Goal: Task Accomplishment & Management: Complete application form

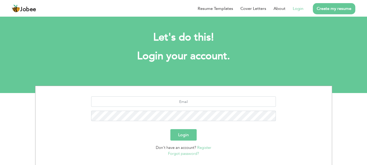
click at [297, 10] on link "Login" at bounding box center [297, 8] width 11 height 6
click at [329, 8] on link "Create my resume" at bounding box center [333, 8] width 42 height 11
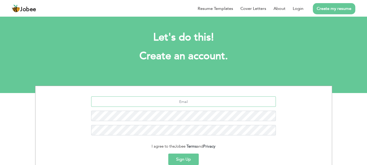
click at [170, 102] on input "text" at bounding box center [183, 102] width 184 height 10
click at [230, 83] on section "Let's do this! Create an account. [EMAIL_ADDRESS][DOMAIN_NAME] I agree to the J…" at bounding box center [183, 54] width 367 height 78
click at [212, 102] on input "[EMAIL_ADDRESS][DOMAIN_NAME]" at bounding box center [183, 102] width 184 height 10
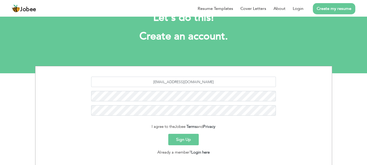
click at [182, 141] on button "Sign Up" at bounding box center [183, 139] width 30 height 11
type button "Sign Up"
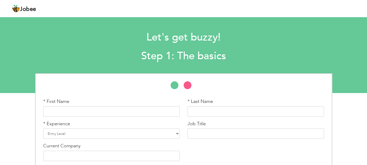
scroll to position [23, 0]
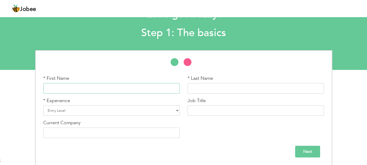
click at [105, 87] on input "text" at bounding box center [111, 88] width 136 height 10
type input "O"
type input "o"
type input "Ishrat"
type input "I"
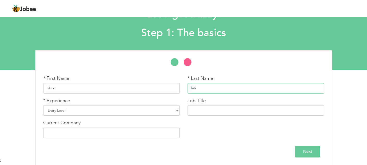
type input "fatim"
type input "Fatima"
click at [85, 107] on select "Entry Level Less than 1 Year 1 Year 2 Years 3 Years 4 Years 5 Years 6 Years 7 Y…" at bounding box center [111, 110] width 136 height 10
select select "3"
click at [43, 105] on select "Entry Level Less than 1 Year 1 Year 2 Years 3 Years 4 Years 5 Years 6 Years 7 Y…" at bounding box center [111, 110] width 136 height 10
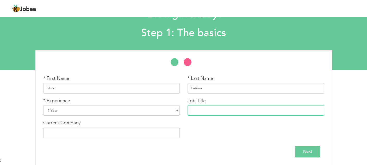
click at [204, 107] on input "text" at bounding box center [255, 110] width 136 height 10
click at [228, 110] on input "Software Engineer Flutter" at bounding box center [255, 110] width 136 height 10
type input "Software Engineer"
click at [119, 135] on input "text" at bounding box center [111, 133] width 136 height 10
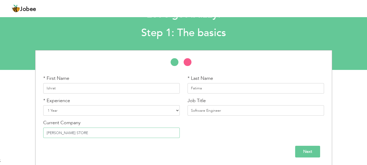
type input "ASHFAQ ALI ZARDARI STORE"
click at [89, 152] on div "Next" at bounding box center [183, 152] width 280 height 12
click at [227, 112] on input "Software Engineer" at bounding box center [255, 110] width 136 height 10
type input "Software Engineer"
click at [312, 154] on input "Next" at bounding box center [307, 152] width 25 height 12
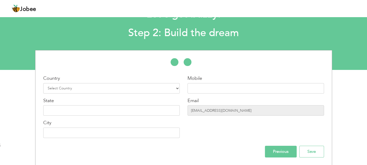
click at [64, 83] on div "Country Select Country Afghanistan Albania Algeria American Samoa Andorra Angol…" at bounding box center [111, 84] width 136 height 18
click at [69, 86] on select "Select Country Afghanistan Albania Algeria American Samoa Andorra Angola Anguil…" at bounding box center [111, 88] width 136 height 10
select select "166"
click at [43, 83] on select "Select Country Afghanistan Albania Algeria American Samoa Andorra Angola Anguil…" at bounding box center [111, 88] width 136 height 10
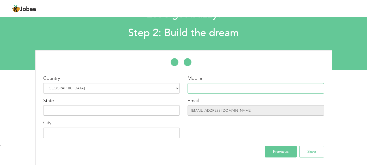
click at [196, 92] on input "text" at bounding box center [255, 88] width 136 height 10
type input "03049429052"
type input "Mianwali/Punjab"
click at [97, 115] on input "text" at bounding box center [111, 110] width 136 height 10
type input "s"
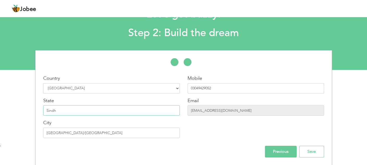
type input "Sindh"
click at [207, 89] on input "03049429052" at bounding box center [255, 88] width 136 height 10
click at [201, 88] on input "text" at bounding box center [255, 88] width 136 height 10
click at [216, 129] on div "Mobile 03710085196 Email ishratfatimaofficial247@gmail.com" at bounding box center [255, 108] width 144 height 67
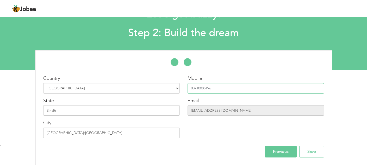
click at [191, 87] on input "03710085196" at bounding box center [255, 88] width 136 height 10
type input "+923710085196"
click at [213, 98] on div "Email ishratfatimaofficial247@gmail.com" at bounding box center [255, 107] width 136 height 18
click at [86, 137] on input "Mianwali/Punjab" at bounding box center [111, 133] width 136 height 10
type input "[GEOGRAPHIC_DATA]"
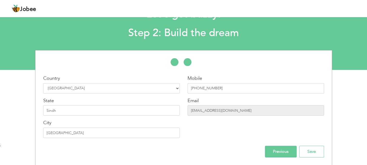
click at [120, 142] on div "Country Select Country Afghanistan Albania Algeria American Samoa Andorra Angol…" at bounding box center [183, 107] width 288 height 99
click at [314, 148] on input "Save" at bounding box center [311, 152] width 25 height 12
click at [313, 150] on input "Save" at bounding box center [311, 152] width 25 height 12
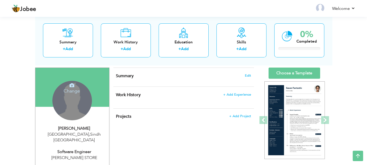
click at [70, 98] on div "Change Remove" at bounding box center [72, 101] width 40 height 40
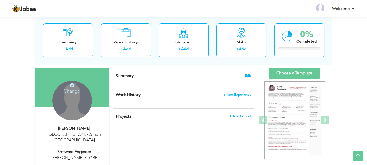
click at [64, 82] on h4 "Change" at bounding box center [71, 87] width 37 height 12
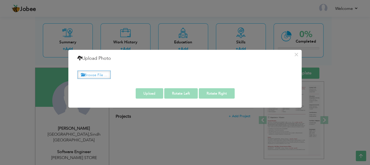
click at [105, 77] on label "Browse File ..." at bounding box center [94, 75] width 33 height 8
click at [0, 0] on input "Browse File ..." at bounding box center [0, 0] width 0 height 0
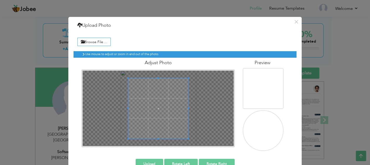
click at [127, 138] on span at bounding box center [127, 138] width 1 height 1
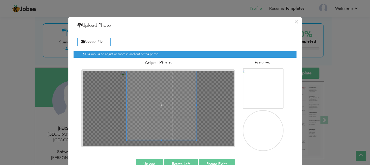
click at [203, 56] on div "Use mouse to adjust or zoom in and out of the photo. Adjust Photo" at bounding box center [185, 99] width 223 height 104
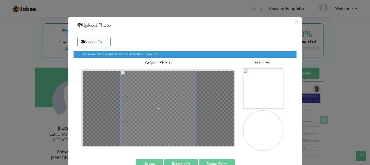
click at [116, 152] on div "Browse File ... Preview" at bounding box center [185, 93] width 223 height 124
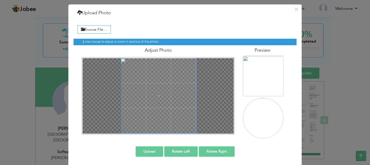
click at [150, 157] on div "Upload Rotate Left Rotate Right" at bounding box center [185, 152] width 231 height 18
click at [149, 154] on button "Upload" at bounding box center [150, 151] width 28 height 10
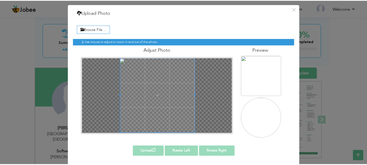
scroll to position [0, 0]
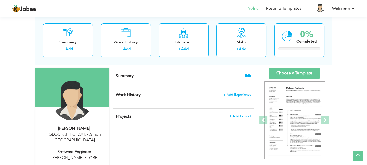
click at [249, 75] on span "Edit" at bounding box center [248, 76] width 6 height 4
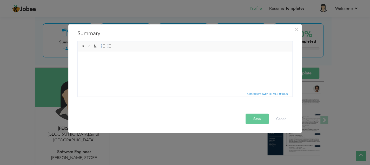
click at [117, 67] on html at bounding box center [185, 59] width 215 height 16
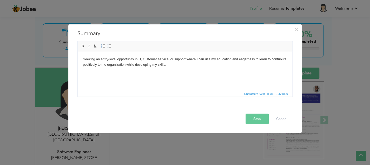
click at [249, 118] on button "Save" at bounding box center [257, 119] width 23 height 10
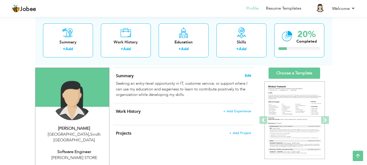
click at [249, 75] on span "Edit" at bounding box center [248, 76] width 6 height 4
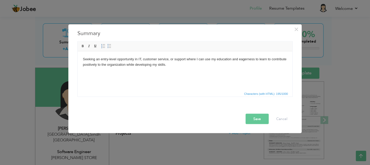
click at [174, 73] on html "Seeking an entry-level opportunity in IT, customer service, or support where I …" at bounding box center [185, 61] width 215 height 21
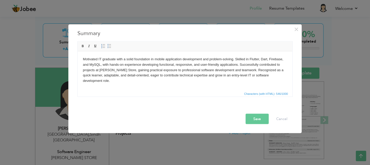
click at [257, 118] on button "Save" at bounding box center [257, 119] width 23 height 10
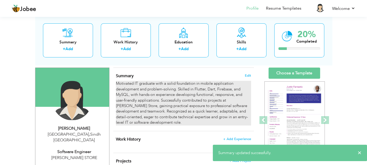
scroll to position [44, 0]
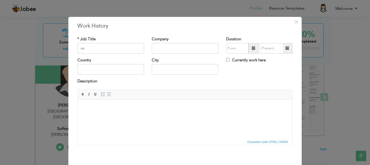
type input "s"
type input "Software Engineer - Flutter"
type input "[PERSON_NAME] STORE"
type input "09/2025"
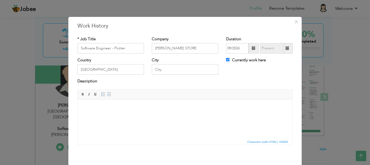
click at [87, 23] on h3 "Work History" at bounding box center [185, 26] width 215 height 8
drag, startPoint x: 83, startPoint y: 28, endPoint x: 155, endPoint y: 31, distance: 72.4
click at [155, 31] on div "× Work History * Job Title Software Engineer - Flutter Company ASHFAQ ALI ZARDA…" at bounding box center [185, 102] width 234 height 170
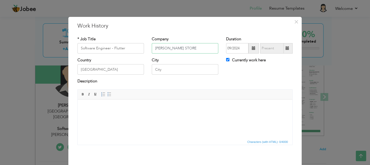
click at [180, 51] on input "[PERSON_NAME] STORE" at bounding box center [185, 48] width 67 height 10
click at [115, 50] on input "Software Engineer - Flutter" at bounding box center [111, 48] width 67 height 10
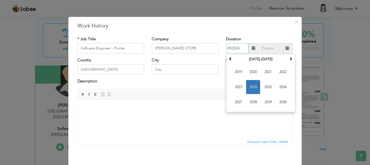
click at [235, 50] on input "09/2024" at bounding box center [237, 48] width 22 height 10
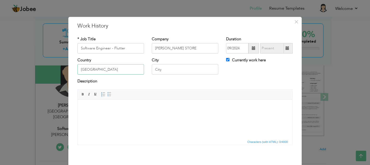
click at [102, 71] on input "[GEOGRAPHIC_DATA]" at bounding box center [111, 69] width 67 height 10
click at [173, 70] on input "City" at bounding box center [185, 69] width 67 height 10
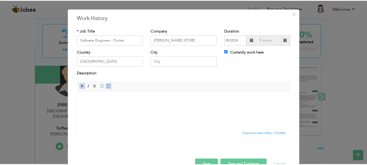
scroll to position [21, 0]
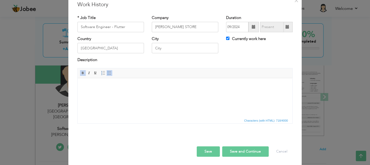
click at [243, 152] on button "Save and Continue" at bounding box center [245, 151] width 47 height 10
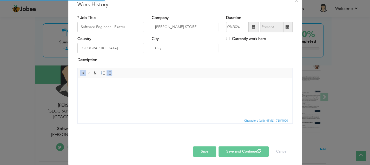
checkbox input "false"
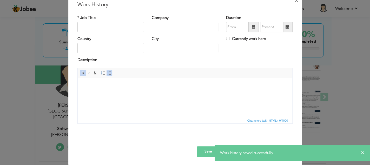
click at [294, 1] on span "×" at bounding box center [296, 0] width 4 height 9
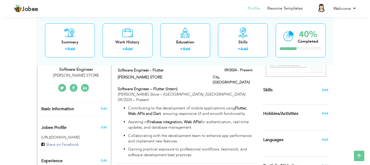
scroll to position [113, 0]
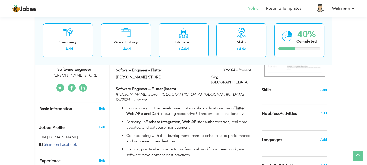
click at [82, 86] on icon at bounding box center [83, 88] width 4 height 4
click at [101, 106] on link "Edit" at bounding box center [102, 108] width 6 height 5
type input "Ishrat"
type input "Fatima"
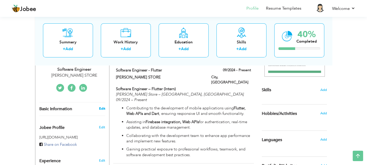
type input "+923710085196"
select select "number:166"
type input "Sindh"
type input "[GEOGRAPHIC_DATA]"
select select "number:3"
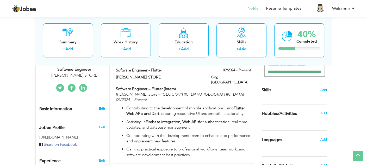
type input "[PERSON_NAME] STORE"
type input "Software Engineer"
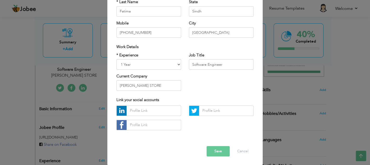
scroll to position [69, 0]
drag, startPoint x: 144, startPoint y: 109, endPoint x: 133, endPoint y: -24, distance: 134.2
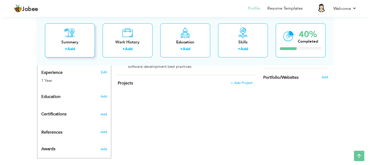
scroll to position [206, 0]
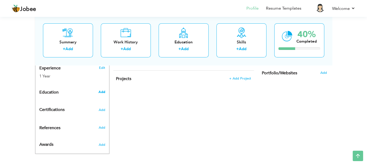
click at [100, 90] on span "Add" at bounding box center [101, 92] width 7 height 5
radio input "true"
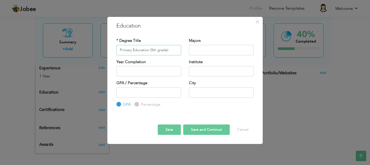
type input "Primary Education (5th grade)"
click at [215, 73] on input "text" at bounding box center [221, 71] width 65 height 10
click at [203, 48] on input "text" at bounding box center [221, 50] width 65 height 10
drag, startPoint x: 204, startPoint y: 49, endPoint x: 223, endPoint y: 39, distance: 21.2
click at [223, 39] on div "Majors Compuuter" at bounding box center [221, 46] width 65 height 17
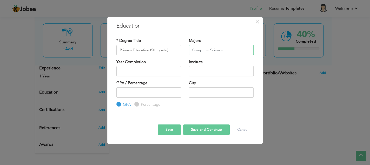
type input "Computer Science"
click at [160, 50] on input "Primary Education (5th grade)" at bounding box center [149, 50] width 65 height 10
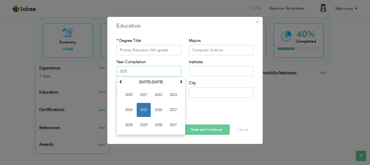
click at [132, 75] on input "2025" at bounding box center [149, 71] width 65 height 10
type input "2"
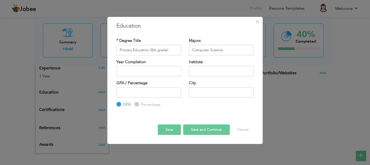
click at [163, 63] on div "Year Completion" at bounding box center [149, 67] width 65 height 17
click at [209, 66] on div "Institute" at bounding box center [221, 67] width 65 height 17
click at [208, 69] on input "text" at bounding box center [221, 71] width 65 height 10
click at [202, 95] on input "text" at bounding box center [221, 92] width 65 height 10
type input "Mianwali"
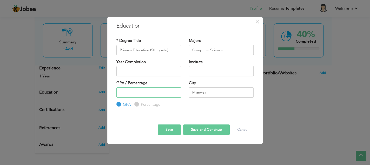
click at [144, 95] on input "number" at bounding box center [149, 92] width 65 height 10
click at [200, 68] on input "text" at bounding box center [221, 71] width 65 height 10
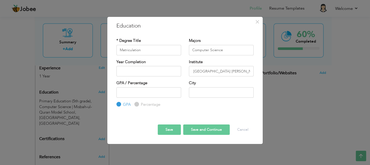
scroll to position [0, 11]
click at [219, 70] on input "Govt. [GEOGRAPHIC_DATA] [PERSON_NAME]" at bounding box center [221, 71] width 65 height 10
type input "Govt. [GEOGRAPHIC_DATA], [PERSON_NAME]"
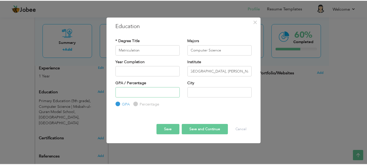
scroll to position [0, 0]
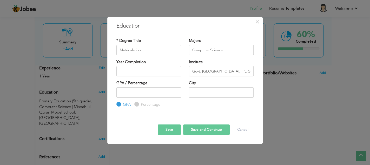
drag, startPoint x: 136, startPoint y: 103, endPoint x: 138, endPoint y: 101, distance: 2.8
click at [138, 102] on div "Percentage" at bounding box center [147, 105] width 26 height 6
drag, startPoint x: 134, startPoint y: 104, endPoint x: 138, endPoint y: 105, distance: 3.7
click at [138, 105] on div "Percentage" at bounding box center [147, 105] width 26 height 6
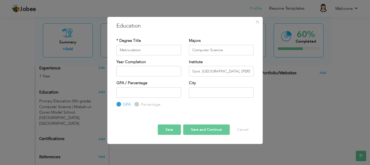
click at [142, 105] on label "Percentage" at bounding box center [150, 104] width 21 height 5
click at [138, 105] on input "Percentage" at bounding box center [135, 104] width 3 height 3
radio input "true"
click at [130, 93] on input "number" at bounding box center [149, 92] width 65 height 10
type input "84"
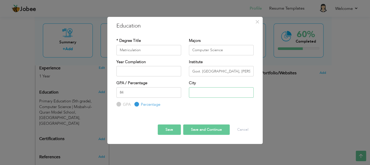
click at [213, 89] on input "text" at bounding box center [221, 92] width 65 height 10
click at [208, 90] on input "text" at bounding box center [221, 92] width 65 height 10
type input "K"
type input "Mianwali"
click at [195, 111] on div "* Degree Title Matriculation Majors Computer Science Year Completion Institute …" at bounding box center [185, 73] width 145 height 78
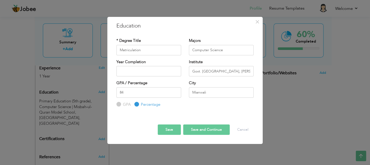
click at [197, 126] on button "Save and Continue" at bounding box center [206, 130] width 47 height 10
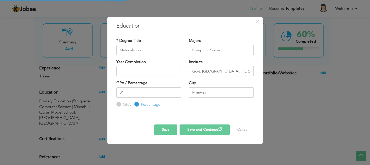
radio input "true"
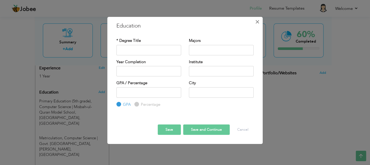
click at [261, 22] on button "×" at bounding box center [257, 22] width 8 height 8
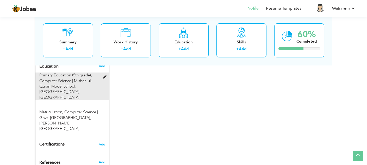
scroll to position [235, 0]
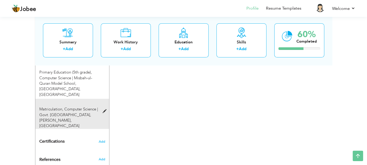
click at [103, 110] on span at bounding box center [105, 112] width 7 height 4
type input "Matriculation"
type input "Computer Science"
type input "Govt. Girls High School, Pakki Shah Mardan"
type input "84"
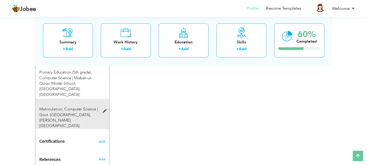
radio input "false"
radio input "true"
type input "Mianwali"
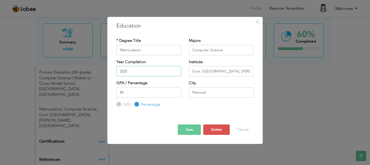
click at [134, 69] on input "2025" at bounding box center [149, 71] width 65 height 10
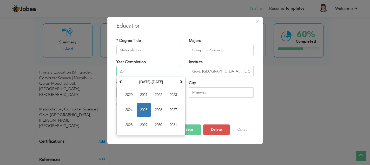
type input "2"
type input "2017"
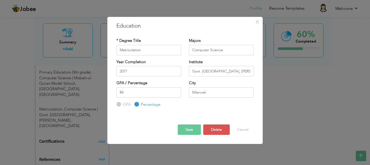
click at [207, 106] on div "GPA / Percentage 84 GPA Percentage City" at bounding box center [185, 93] width 145 height 27
click at [190, 132] on button "Save" at bounding box center [189, 130] width 23 height 10
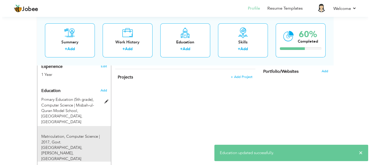
scroll to position [207, 0]
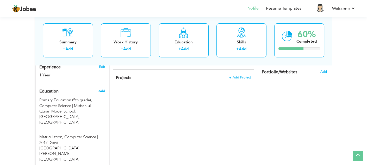
click at [101, 89] on span "Add" at bounding box center [101, 91] width 7 height 5
radio input "true"
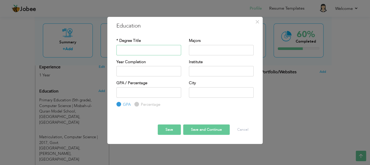
click at [135, 50] on input "text" at bounding box center [149, 50] width 65 height 10
type input "Intermediate"
type input "Computer Science"
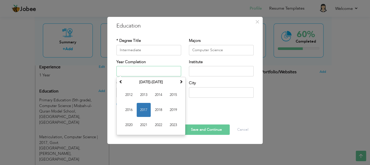
type input "1"
type input "2019"
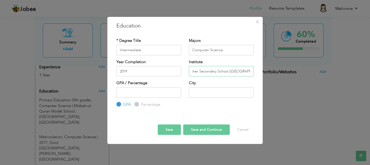
scroll to position [0, 6]
type input "Higher Secondary School (Girls College"
type input "Higher Secondary School ([GEOGRAPHIC_DATA])"
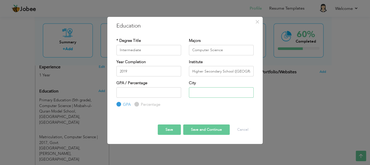
click at [194, 93] on input "text" at bounding box center [221, 92] width 65 height 10
type input "K"
type input "Mianwali"
click at [137, 105] on input "Percentage" at bounding box center [135, 104] width 3 height 3
radio input "true"
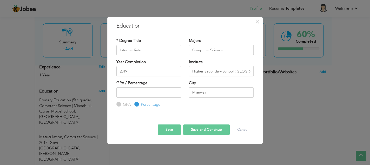
drag, startPoint x: 137, startPoint y: 104, endPoint x: 137, endPoint y: 89, distance: 14.8
click at [137, 89] on div "GPA Percentage" at bounding box center [149, 97] width 65 height 20
click at [137, 89] on input "number" at bounding box center [149, 92] width 65 height 10
type input "80"
click at [204, 116] on div at bounding box center [185, 116] width 145 height 1
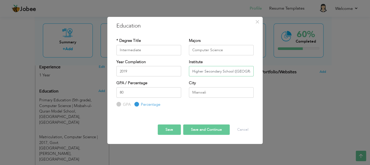
drag, startPoint x: 226, startPoint y: 70, endPoint x: 268, endPoint y: 69, distance: 42.2
click at [268, 69] on div "× Education * Degree Title Intermediate Majors Computer Science 80" at bounding box center [185, 82] width 370 height 165
click at [235, 70] on input "Higher Secondary School (Girls College)" at bounding box center [221, 71] width 65 height 10
click at [212, 113] on div "Save Save and Continue Delete Cancel" at bounding box center [185, 125] width 145 height 27
click at [197, 130] on button "Save and Continue" at bounding box center [206, 130] width 47 height 10
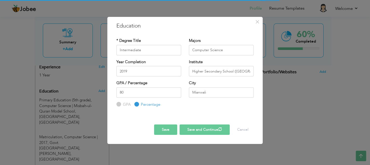
radio input "true"
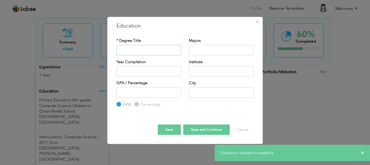
click at [152, 50] on input "text" at bounding box center [149, 50] width 65 height 10
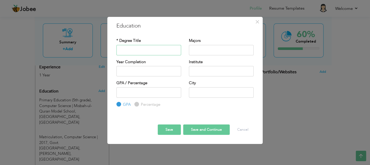
click at [152, 50] on input "text" at bounding box center [149, 50] width 65 height 10
type input "BSCS"
type input "[GEOGRAPHIC_DATA]"
click at [136, 104] on input "Percentage" at bounding box center [135, 104] width 3 height 3
radio input "true"
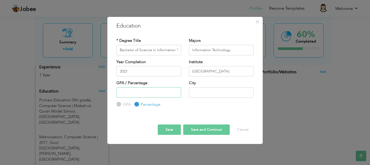
click at [136, 89] on input "number" at bounding box center [149, 92] width 65 height 10
type input "3.51"
click at [218, 90] on input "text" at bounding box center [221, 92] width 65 height 10
click at [122, 102] on label "GPA" at bounding box center [126, 104] width 9 height 5
click at [118, 103] on input "GPA" at bounding box center [118, 104] width 3 height 3
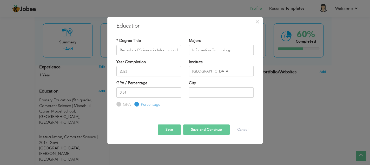
radio input "true"
click at [207, 89] on input "text" at bounding box center [221, 92] width 65 height 10
type input "Mianwali"
click at [183, 107] on div "Education with same "Degree Level /Degree Title & Year Complition" already exis…" at bounding box center [185, 107] width 145 height 0
click at [168, 127] on button "Save" at bounding box center [169, 130] width 23 height 10
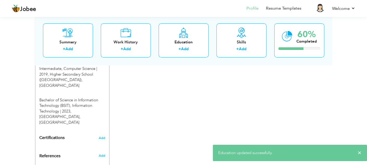
scroll to position [319, 0]
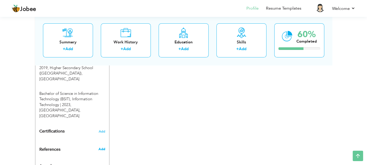
click at [100, 147] on span "Add" at bounding box center [101, 149] width 7 height 5
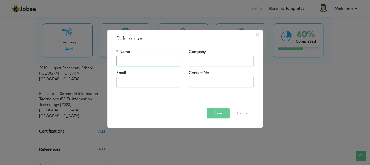
click at [151, 58] on input "text" at bounding box center [149, 61] width 65 height 10
type input "ASHFAQ ALI ZARDARI"
type input "[PERSON_NAME] STORE"
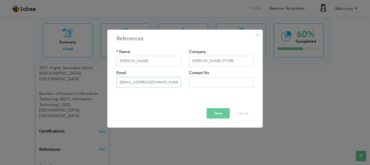
type input "[EMAIL_ADDRESS][DOMAIN_NAME]"
type input "[PHONE_NUMBER]"
click at [218, 115] on button "Save" at bounding box center [218, 113] width 23 height 10
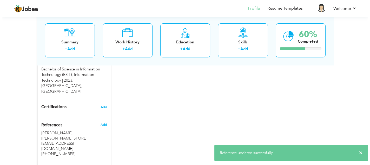
scroll to position [348, 0]
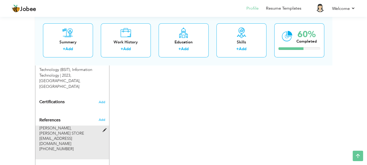
click at [105, 129] on span at bounding box center [105, 131] width 7 height 4
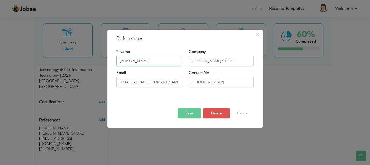
click at [134, 61] on input "ASHFAQ ALI ZARDARI" at bounding box center [149, 61] width 65 height 10
type input "[PERSON_NAME]"
click at [135, 101] on div at bounding box center [185, 103] width 145 height 9
click at [186, 114] on button "Save" at bounding box center [189, 113] width 23 height 10
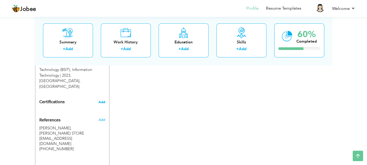
click at [103, 100] on span "Add" at bounding box center [101, 102] width 7 height 4
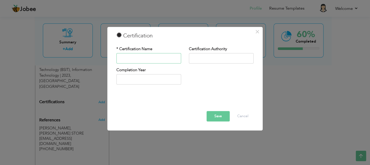
click at [154, 57] on input "text" at bounding box center [149, 58] width 65 height 10
type input "Appreciation"
type input "S"
type input "[PERSON_NAME] STORE"
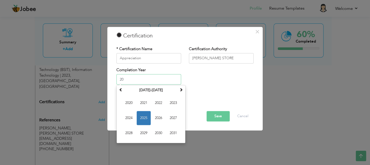
type input "2"
click at [139, 117] on span "2025" at bounding box center [144, 118] width 14 height 14
type input "2025"
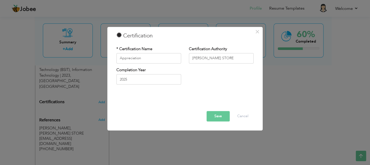
drag, startPoint x: 209, startPoint y: 80, endPoint x: 136, endPoint y: 60, distance: 75.3
click at [136, 60] on div "* Certification Name Appreciation Certification Authority ASHFAQ ALI ZARDARI ST…" at bounding box center [185, 67] width 145 height 50
click at [136, 60] on input "Appreciation" at bounding box center [149, 58] width 65 height 10
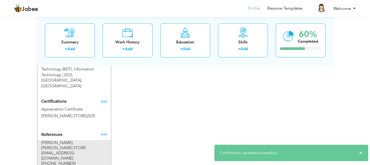
scroll to position [345, 0]
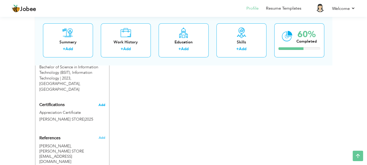
click at [101, 103] on span "Add" at bounding box center [101, 105] width 7 height 4
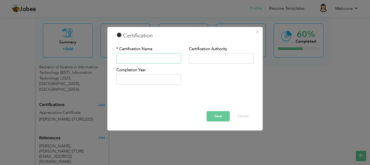
click at [142, 60] on input "text" at bounding box center [149, 58] width 65 height 10
click at [168, 60] on input "Perfomance of the Month" at bounding box center [149, 58] width 65 height 10
type input "Perfomance of the Month Certificate"
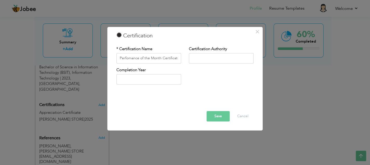
click at [219, 75] on div "Completion Year" at bounding box center [185, 77] width 145 height 21
click at [206, 61] on input "text" at bounding box center [221, 58] width 65 height 10
type input "[PERSON_NAME] STORE"
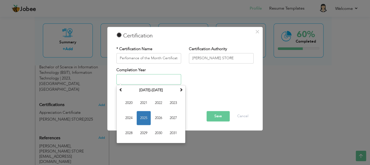
click at [145, 77] on input "text" at bounding box center [149, 79] width 65 height 10
click at [148, 119] on span "2025" at bounding box center [144, 118] width 14 height 14
type input "2025"
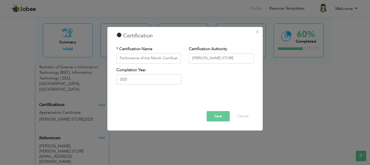
click at [190, 103] on div at bounding box center [185, 100] width 145 height 7
click at [225, 117] on button "Save" at bounding box center [218, 116] width 23 height 10
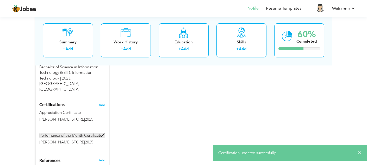
click at [102, 133] on span at bounding box center [103, 135] width 4 height 4
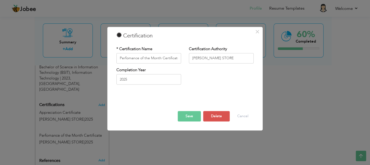
click at [200, 77] on div "Completion Year 2025" at bounding box center [185, 77] width 145 height 21
click at [248, 118] on button "Cancel" at bounding box center [243, 116] width 22 height 10
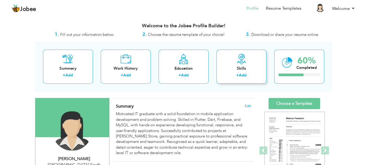
click at [242, 77] on link "Add" at bounding box center [243, 75] width 8 height 5
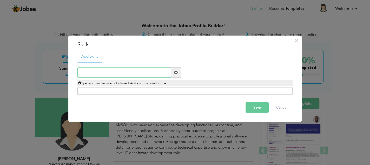
click at [114, 73] on input "text" at bounding box center [125, 72] width 94 height 10
paste input "Mobile Application Development"
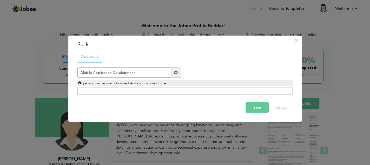
type input "Mobile Application Development"
click at [179, 72] on span at bounding box center [176, 72] width 10 height 10
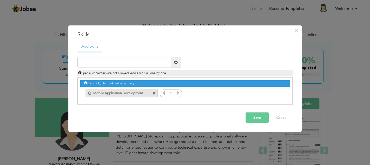
click at [177, 92] on icon at bounding box center [178, 93] width 5 height 5
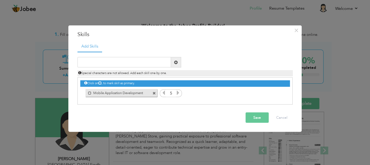
click at [177, 92] on icon at bounding box center [178, 93] width 5 height 5
drag, startPoint x: 177, startPoint y: 92, endPoint x: 164, endPoint y: 93, distance: 13.0
click at [164, 93] on div "1" at bounding box center [171, 93] width 22 height 8
click at [164, 93] on icon at bounding box center [164, 93] width 5 height 5
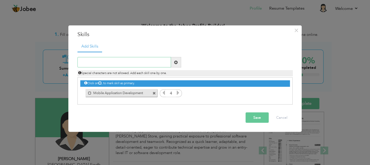
click at [109, 61] on input "text" at bounding box center [125, 62] width 94 height 10
paste input "Mobile Applications"
type input "Mobile Applications"
click at [178, 63] on span at bounding box center [176, 62] width 10 height 10
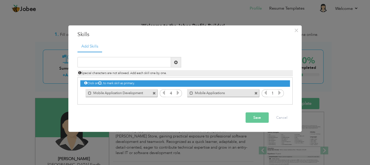
click at [280, 94] on icon at bounding box center [280, 93] width 5 height 5
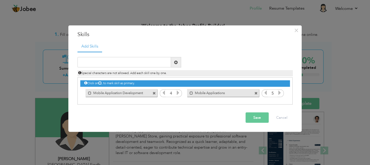
click at [265, 92] on icon at bounding box center [266, 93] width 5 height 5
click at [132, 63] on input "text" at bounding box center [125, 62] width 94 height 10
paste input "Android"
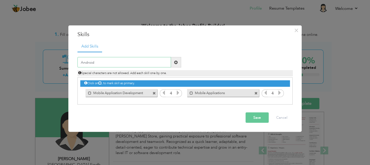
type input "Android"
click at [177, 64] on span at bounding box center [176, 62] width 4 height 4
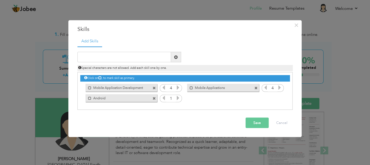
click at [178, 98] on icon at bounding box center [178, 98] width 5 height 5
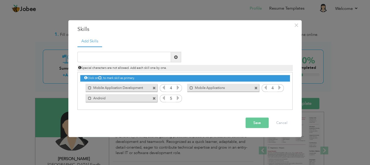
click at [165, 97] on icon at bounding box center [164, 98] width 5 height 5
click at [202, 106] on div "Click on , to mark skill as primary." at bounding box center [185, 91] width 215 height 38
click at [151, 60] on input "text" at bounding box center [125, 57] width 94 height 10
paste input "Mobile Solutions"
type input "Mobile Solutions"
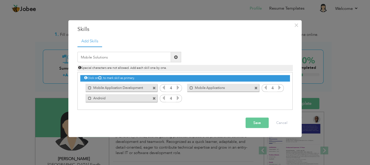
click at [179, 58] on span at bounding box center [176, 57] width 10 height 10
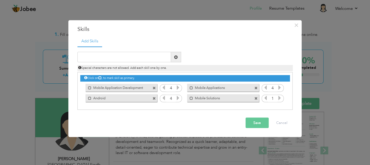
click at [280, 99] on icon at bounding box center [280, 98] width 5 height 5
drag, startPoint x: 263, startPoint y: 98, endPoint x: 268, endPoint y: 98, distance: 4.7
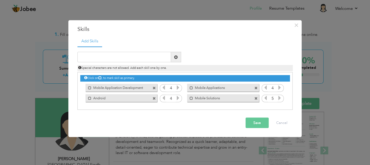
click at [268, 98] on div "1" at bounding box center [273, 99] width 22 height 8
click at [268, 98] on icon at bounding box center [266, 98] width 5 height 5
click at [109, 57] on input "text" at bounding box center [125, 57] width 94 height 10
type input "Flutter"
click at [178, 59] on span at bounding box center [176, 57] width 10 height 10
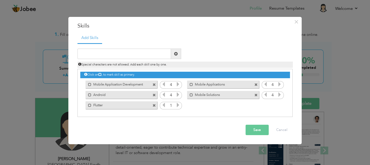
click at [178, 105] on icon at bounding box center [178, 105] width 5 height 5
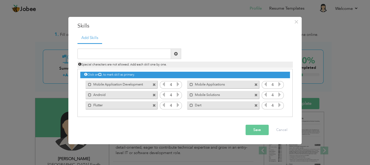
click at [146, 54] on input "text" at bounding box center [125, 54] width 94 height 10
type input "W"
type input "API Integration"
click at [178, 55] on span at bounding box center [176, 54] width 4 height 4
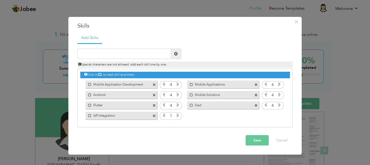
click at [179, 115] on icon at bounding box center [178, 115] width 5 height 5
click at [198, 114] on div "Click on , to mark skill as primary. Mark as primary skill. 4 Mark as primary s…" at bounding box center [185, 95] width 210 height 52
click at [191, 84] on span at bounding box center [191, 84] width 3 height 3
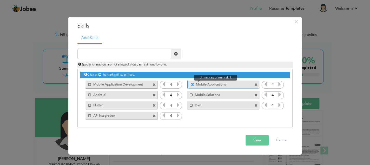
click at [193, 83] on span at bounding box center [192, 84] width 3 height 3
click at [91, 53] on input "text" at bounding box center [125, 54] width 94 height 10
click at [253, 141] on button "Save" at bounding box center [257, 140] width 23 height 10
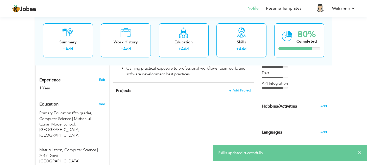
scroll to position [198, 0]
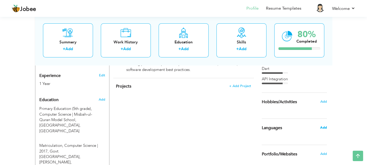
click at [324, 128] on span "Add" at bounding box center [322, 127] width 7 height 5
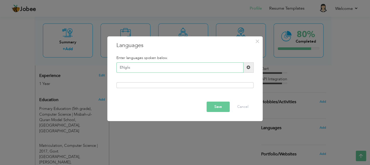
type input "ENglish"
type input "English"
click at [248, 71] on span at bounding box center [249, 67] width 10 height 10
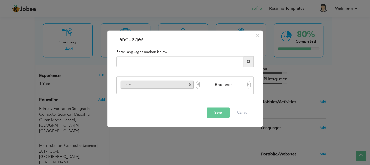
click at [248, 85] on icon at bounding box center [248, 84] width 5 height 5
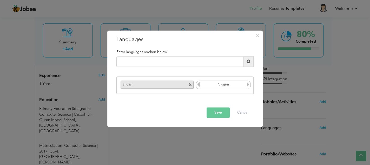
click at [199, 86] on icon at bounding box center [198, 84] width 5 height 5
click at [157, 64] on input "text" at bounding box center [180, 61] width 127 height 10
type input "Urdu"
click at [247, 64] on span at bounding box center [249, 61] width 10 height 10
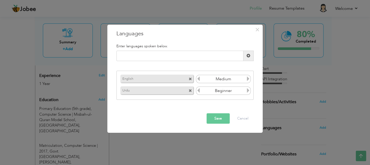
click at [249, 89] on icon at bounding box center [248, 90] width 5 height 5
click at [198, 91] on icon at bounding box center [198, 90] width 5 height 5
click at [169, 56] on input "text" at bounding box center [180, 56] width 127 height 10
click at [249, 90] on icon at bounding box center [248, 90] width 5 height 5
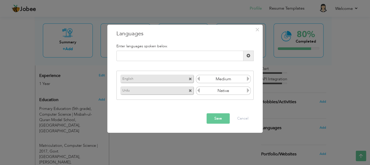
click at [217, 116] on button "Save" at bounding box center [218, 118] width 23 height 10
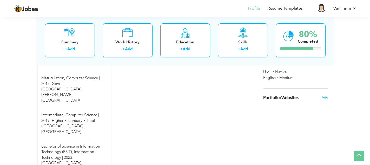
scroll to position [267, 0]
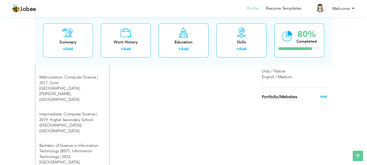
click at [324, 96] on span "Add" at bounding box center [322, 96] width 7 height 5
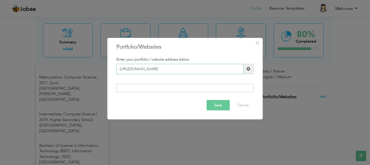
type input "http://ishrat.fatima.ashfaqalizardaristore.com"
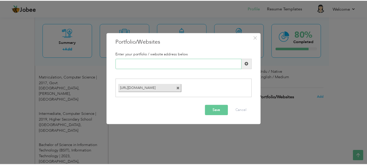
scroll to position [267, 0]
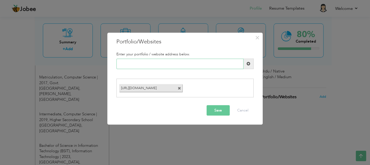
paste input "[URL][DOMAIN_NAME]"
type input "[URL][DOMAIN_NAME]"
click at [213, 110] on button "Save" at bounding box center [218, 110] width 23 height 10
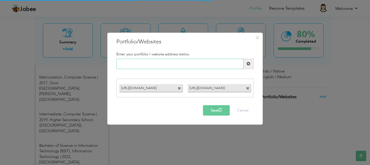
click at [147, 67] on input "text" at bounding box center [180, 64] width 127 height 10
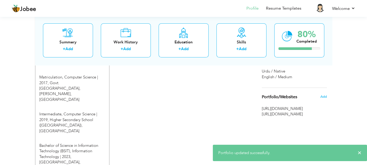
click at [236, 87] on div "CV Import Profile Strength 0% Select an Item from right menu Work History * Job…" at bounding box center [183, 49] width 148 height 437
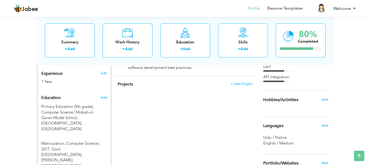
scroll to position [198, 0]
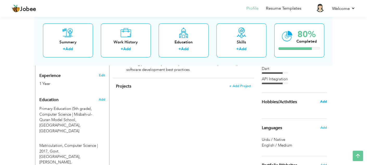
click at [321, 103] on span "Add" at bounding box center [322, 101] width 7 height 5
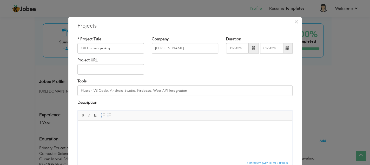
type input "QR Exchange App"
click at [193, 47] on input "[PERSON_NAME]" at bounding box center [185, 48] width 67 height 10
click at [233, 51] on input "12/2024" at bounding box center [237, 48] width 22 height 10
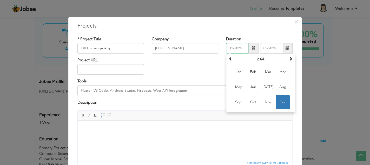
click at [233, 51] on input "12/2024" at bounding box center [237, 48] width 22 height 10
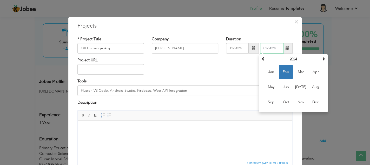
click at [266, 48] on input "02/2024" at bounding box center [272, 48] width 24 height 10
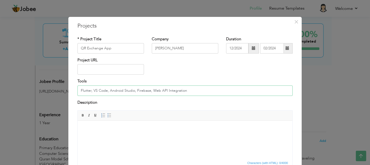
click at [96, 89] on input "Flutter, VS Code, Android Studio, Firebase, Web API Integration" at bounding box center [185, 91] width 215 height 10
click at [117, 132] on html at bounding box center [185, 129] width 215 height 16
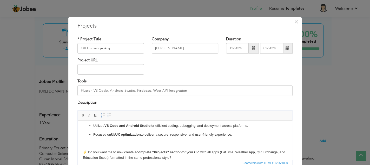
click at [101, 141] on body "Here’s a professional CV description for your QR Exchange App project at Ashfaq…" at bounding box center [185, 110] width 204 height 101
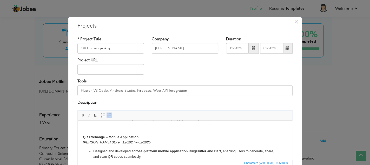
scroll to position [0, 0]
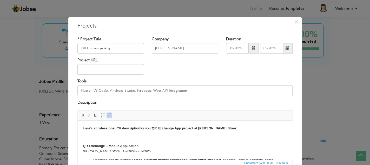
click at [84, 146] on strong "QR Exchange – Mobile Application" at bounding box center [111, 146] width 56 height 4
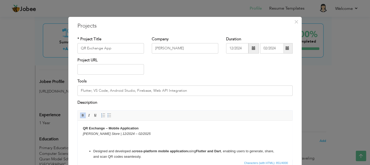
click at [141, 101] on div "Description" at bounding box center [185, 103] width 215 height 7
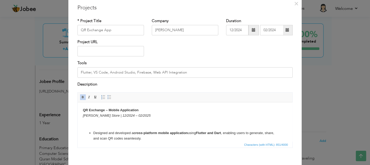
scroll to position [18, 0]
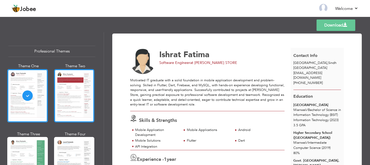
click at [56, 91] on div at bounding box center [74, 95] width 41 height 53
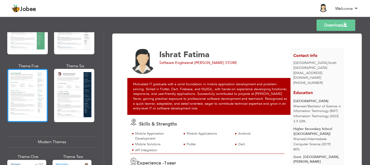
scroll to position [137, 0]
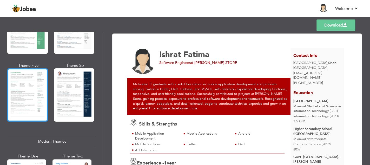
click at [36, 84] on div at bounding box center [27, 94] width 41 height 53
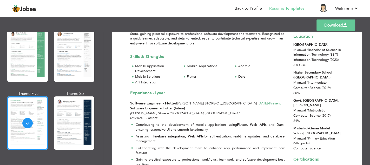
scroll to position [54, 0]
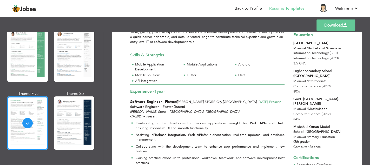
click at [336, 27] on link "Download" at bounding box center [336, 25] width 39 height 11
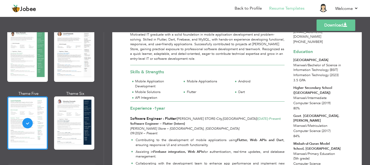
scroll to position [38, 0]
